Goal: Find specific page/section: Find specific page/section

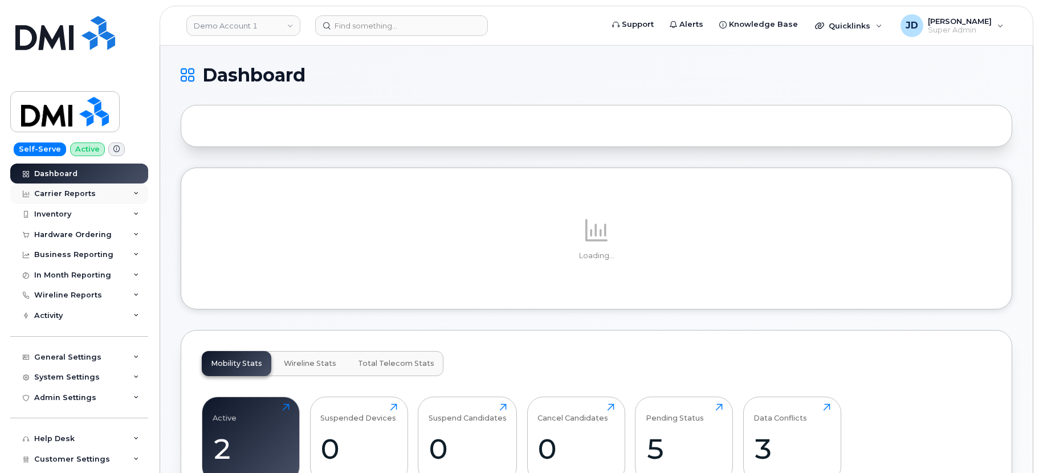
click at [77, 192] on div "Carrier Reports" at bounding box center [65, 193] width 62 height 9
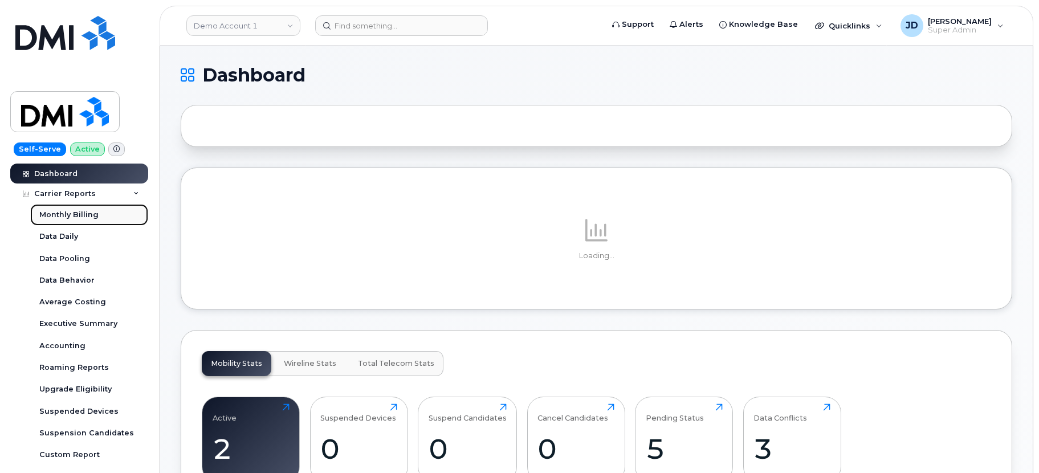
click at [92, 219] on div "Monthly Billing" at bounding box center [68, 215] width 59 height 10
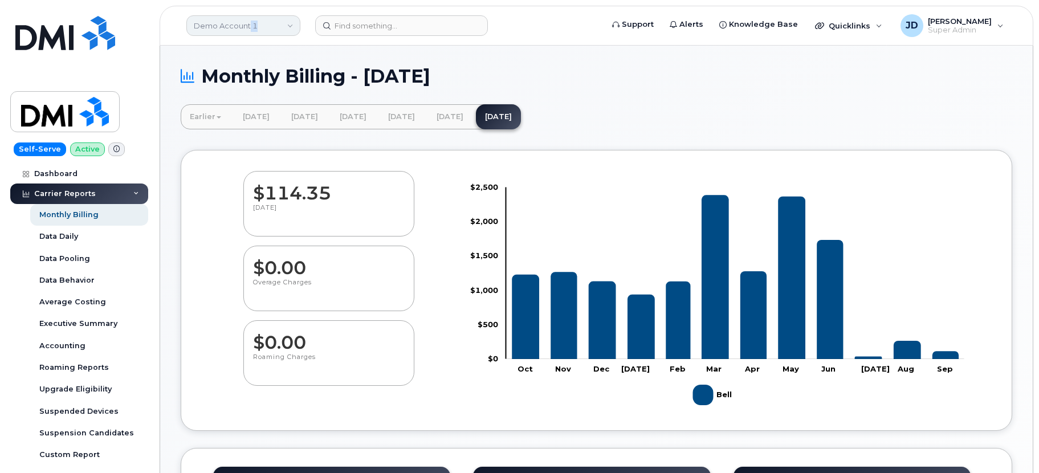
drag, startPoint x: 251, startPoint y: 30, endPoint x: 257, endPoint y: 23, distance: 9.7
click at [257, 23] on link "Demo Account 1" at bounding box center [243, 25] width 114 height 21
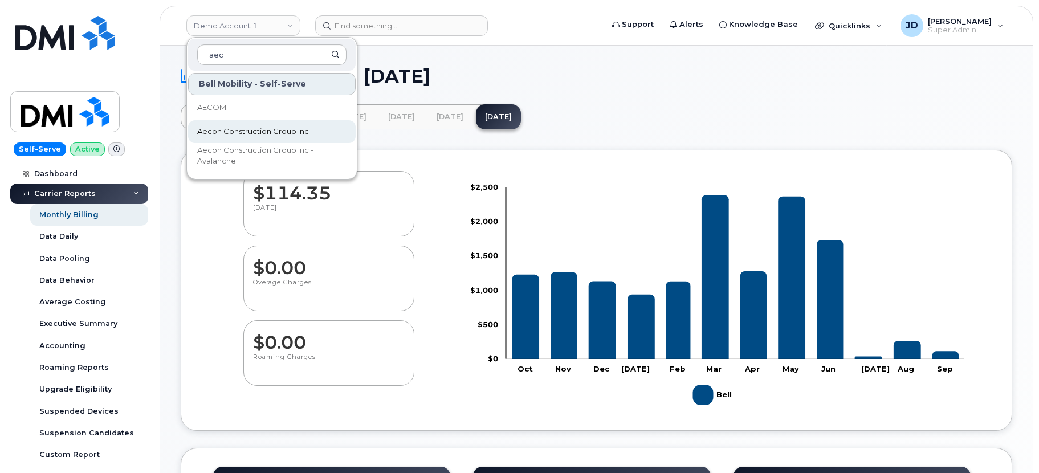
type input "aec"
click at [232, 128] on span "Aecon Construction Group Inc" at bounding box center [253, 131] width 112 height 11
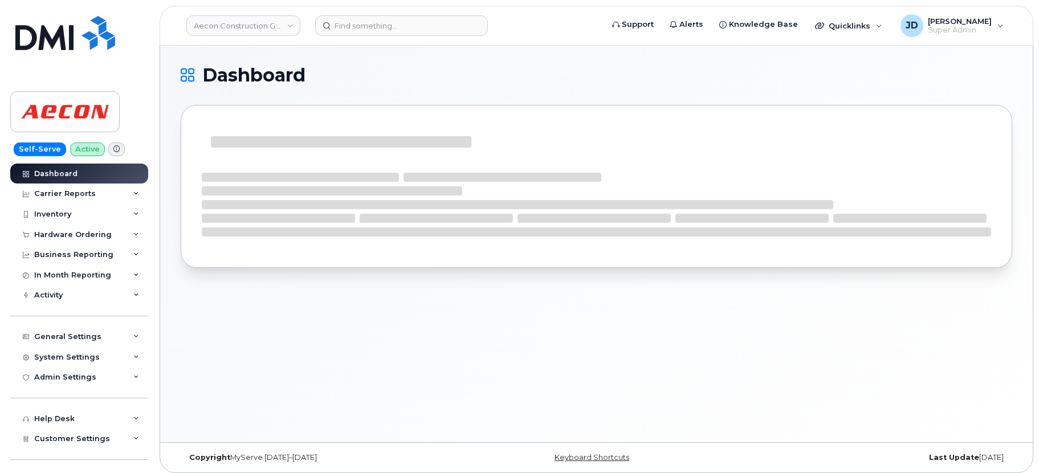
click at [561, 47] on div "Dashboard" at bounding box center [596, 244] width 872 height 397
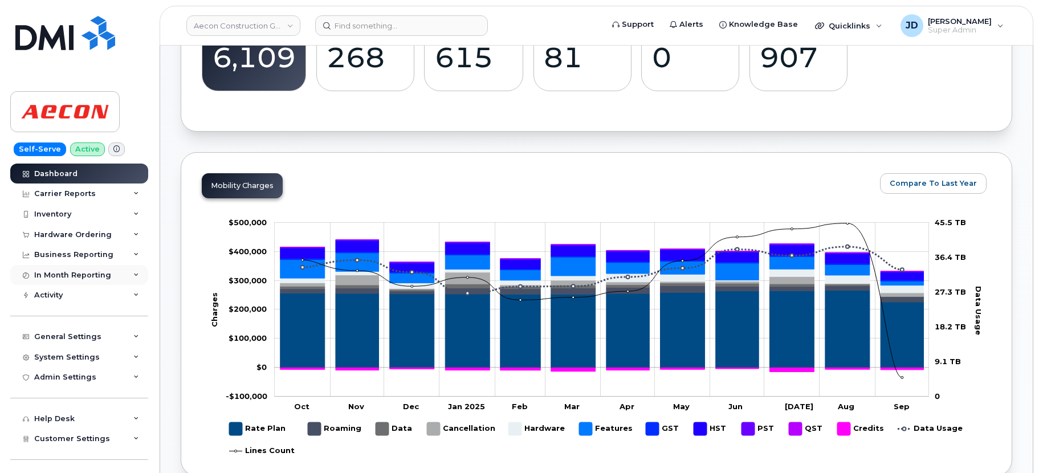
scroll to position [428, 0]
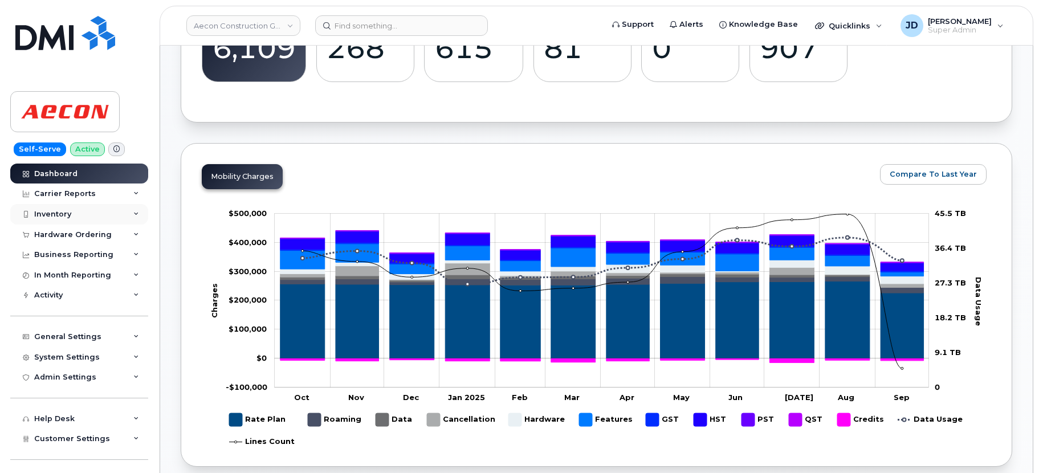
click at [72, 218] on div "Inventory" at bounding box center [79, 214] width 138 height 21
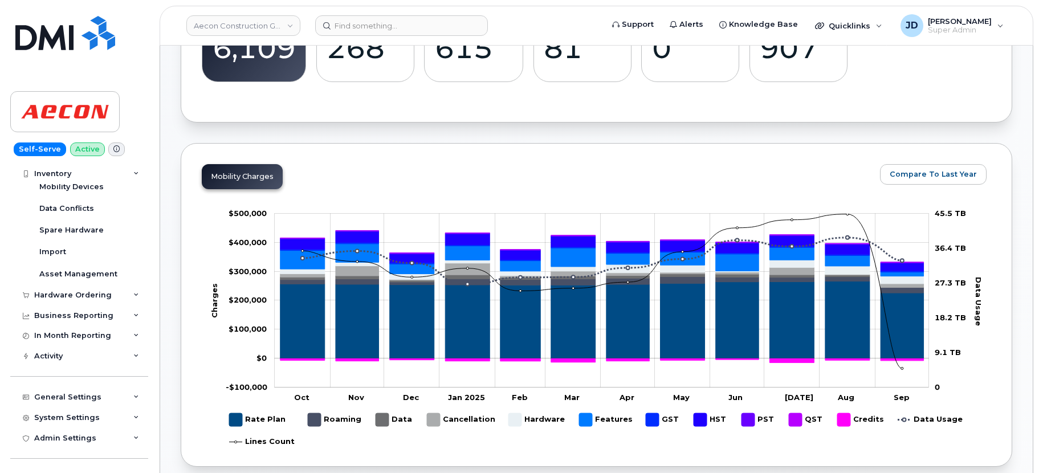
scroll to position [155, 0]
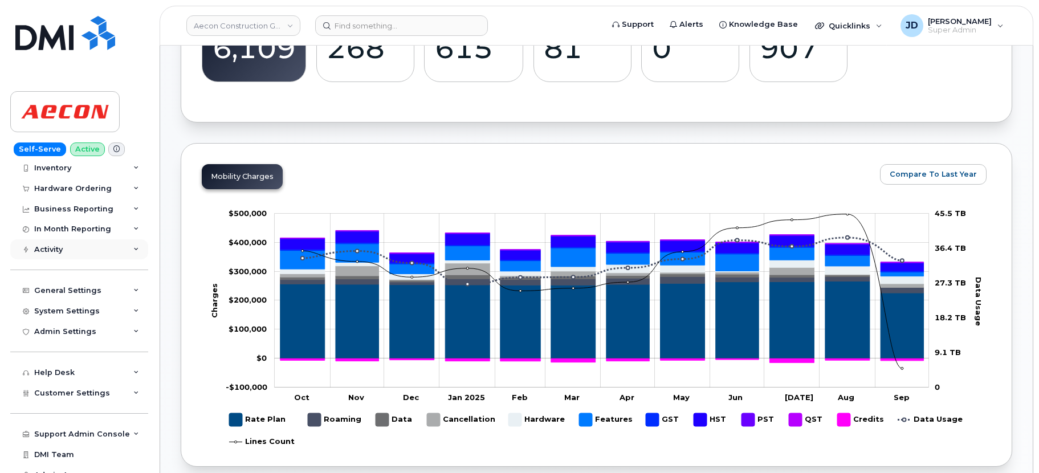
click at [74, 252] on div "Activity" at bounding box center [79, 249] width 138 height 21
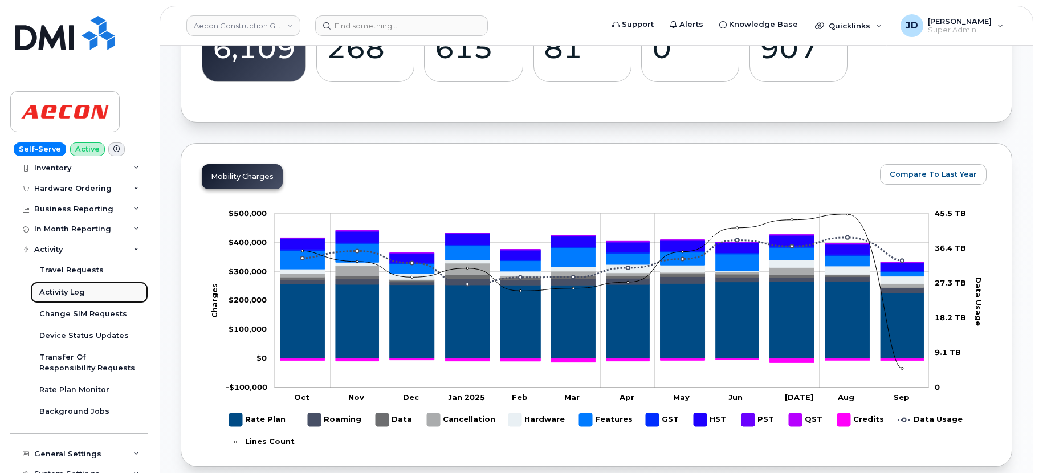
click at [73, 292] on div "Activity Log" at bounding box center [62, 292] width 46 height 10
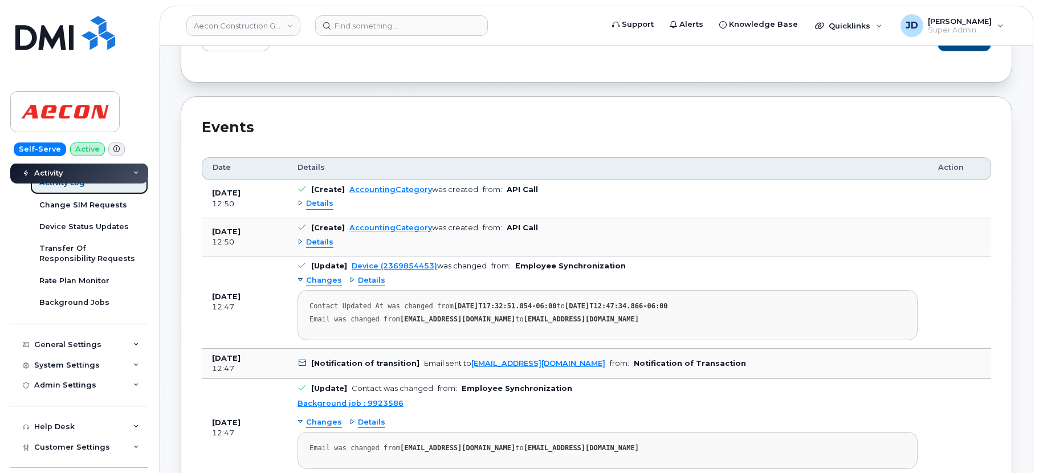
scroll to position [100, 0]
